Goal: Information Seeking & Learning: Learn about a topic

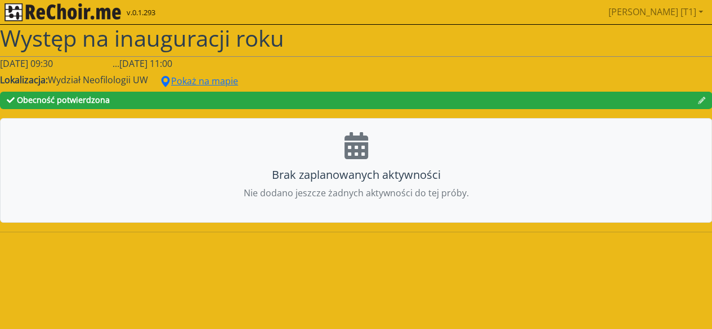
click at [101, 78] on span "Wydział Neofilologii UW" at bounding box center [98, 80] width 100 height 12
drag, startPoint x: 58, startPoint y: 76, endPoint x: 96, endPoint y: 79, distance: 37.8
click at [96, 79] on span "Wydział Neofilologii UW" at bounding box center [98, 80] width 100 height 12
click at [266, 69] on div "[DATE] 09:30 ... [DATE] 11:00" at bounding box center [356, 64] width 712 height 14
click at [362, 145] on icon at bounding box center [356, 145] width 24 height 27
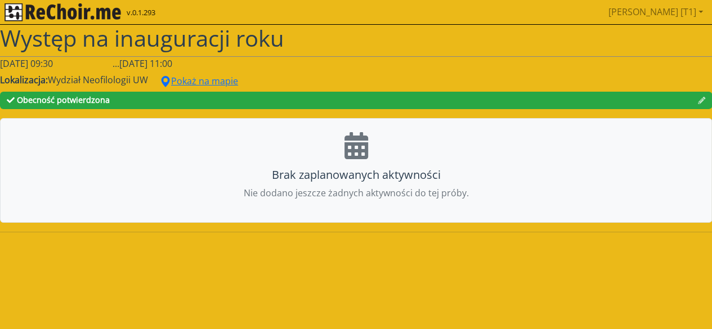
click at [363, 195] on p "Nie dodano jeszcze żadnych aktywności do tej próby." at bounding box center [356, 193] width 684 height 14
click at [413, 241] on html "v.0.1.293 [PERSON_NAME] [T1] Pobierz link do kalendarza Wyloguj Występ na inaug…" at bounding box center [356, 120] width 712 height 241
click at [100, 34] on span "Występ na inauguracji roku" at bounding box center [142, 38] width 284 height 31
click at [60, 38] on span "Występ na inauguracji roku" at bounding box center [142, 38] width 284 height 31
click at [50, 12] on img "rekłajer mi" at bounding box center [63, 12] width 116 height 18
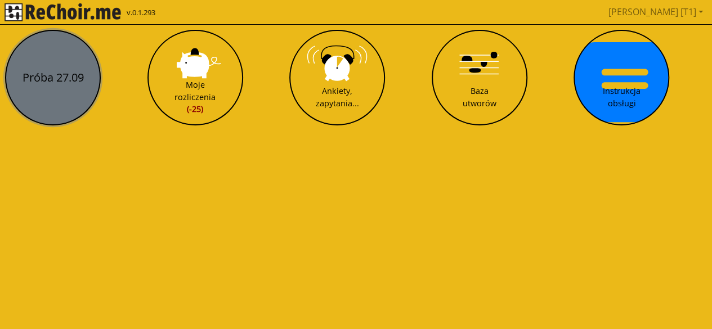
click at [78, 64] on button "Próba 27.09" at bounding box center [53, 78] width 96 height 96
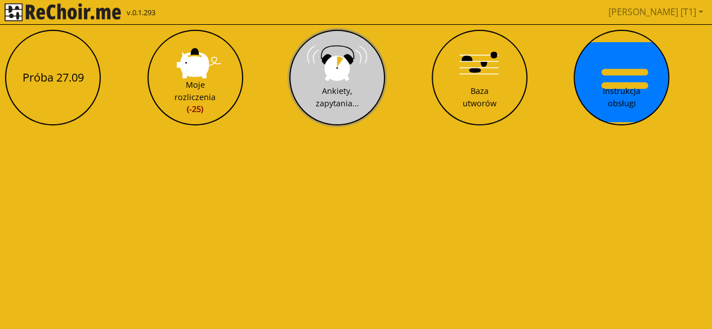
click at [340, 91] on div "Ankiety, zapytania..." at bounding box center [337, 97] width 43 height 24
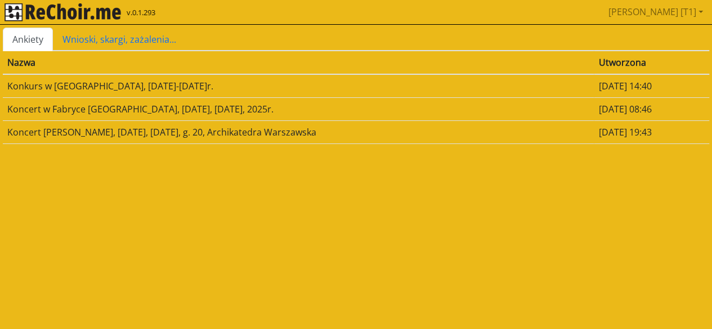
click at [19, 128] on td "Koncert [PERSON_NAME], [DATE], [DATE], g. 20, Archikatedra Warszawska" at bounding box center [298, 131] width 591 height 23
click at [112, 37] on link "Wnioski, skargi, zażalenia..." at bounding box center [119, 40] width 133 height 24
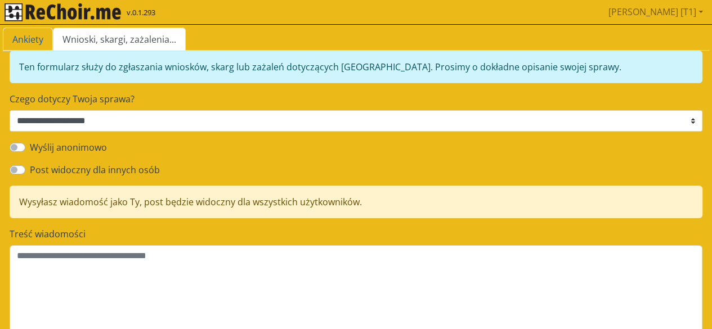
click at [29, 35] on link "Ankiety" at bounding box center [28, 40] width 50 height 24
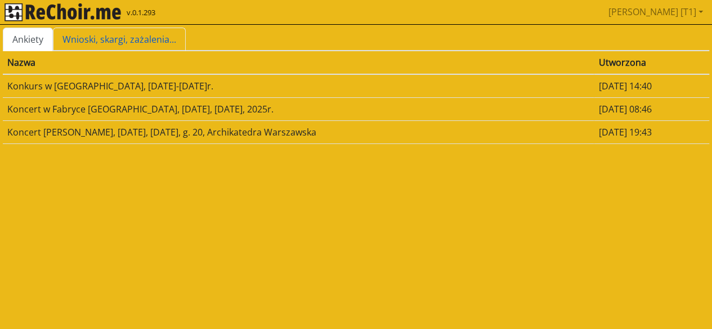
click at [146, 39] on link "Wnioski, skargi, zażalenia..." at bounding box center [119, 40] width 133 height 24
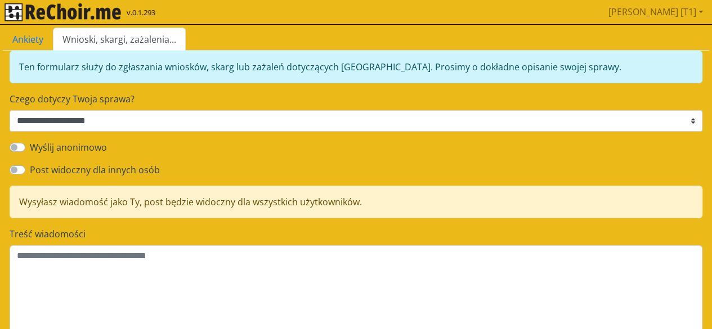
click at [45, 13] on img "rekłajer mi" at bounding box center [63, 12] width 116 height 18
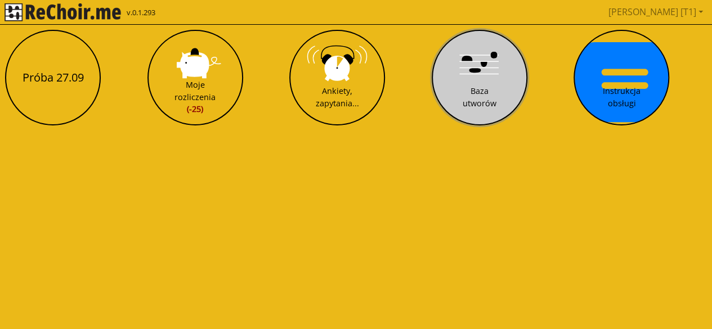
click at [460, 80] on button "Baza utworów" at bounding box center [480, 78] width 96 height 96
